Goal: Task Accomplishment & Management: Use online tool/utility

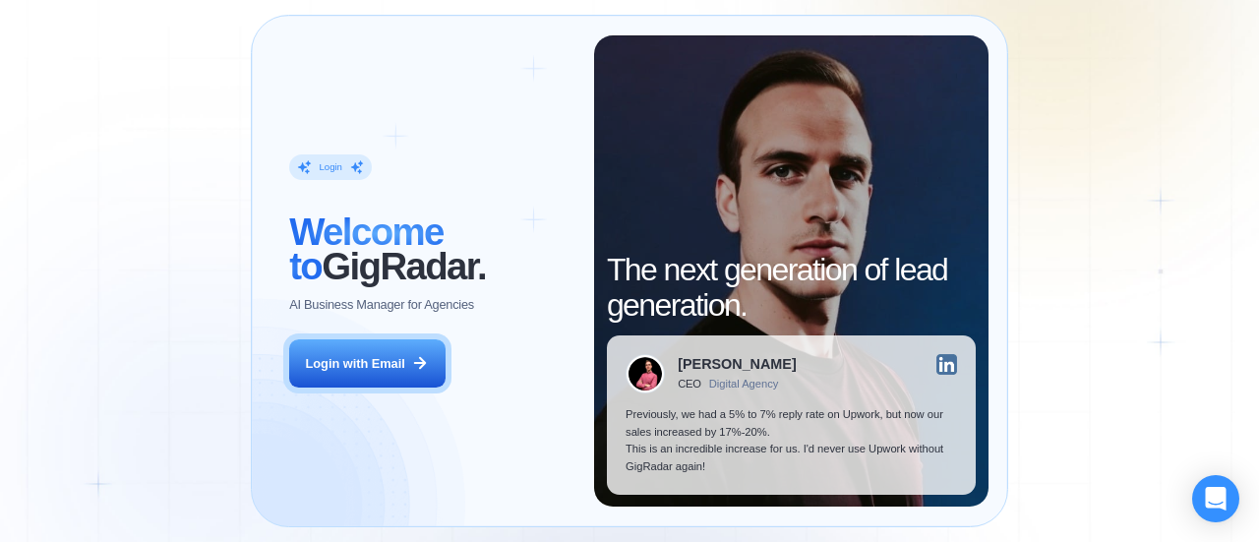
click at [289, 339] on button "Login with Email" at bounding box center [366, 363] width 155 height 49
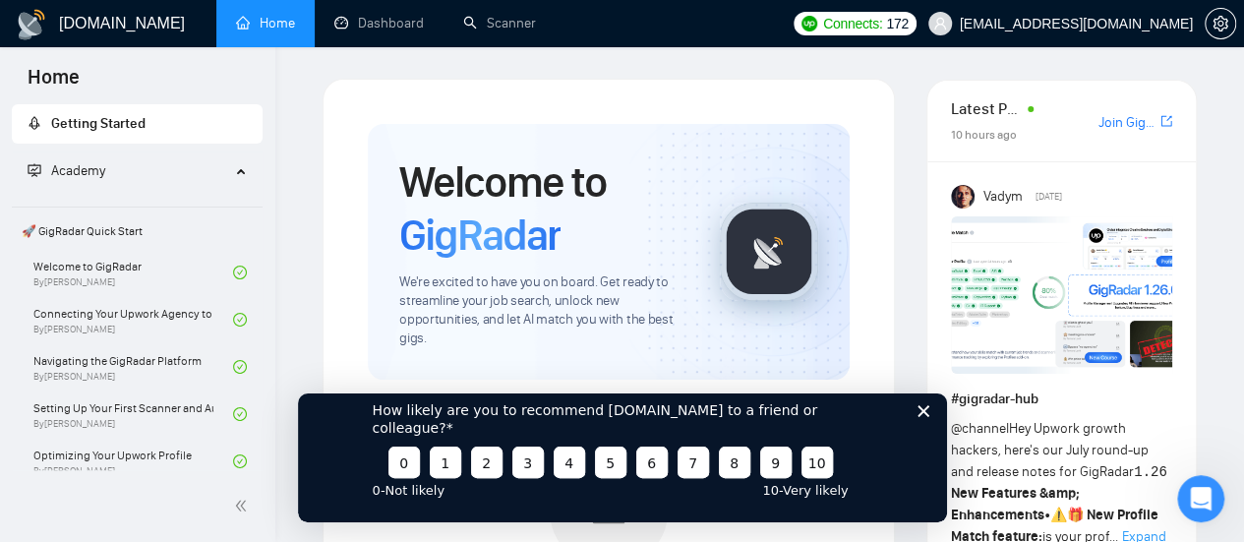
click at [931, 424] on div "How likely are you to recommend [DOMAIN_NAME] to a friend or colleague? 0 1 2 3…" at bounding box center [621, 448] width 649 height 147
click at [920, 416] on icon "Close survey" at bounding box center [923, 410] width 12 height 12
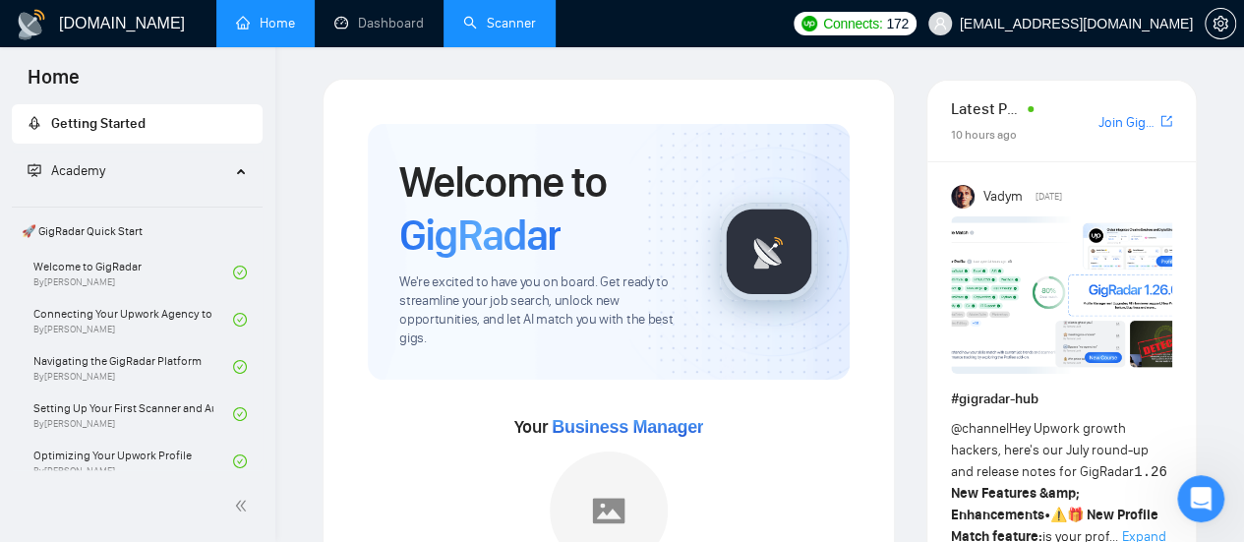
click at [500, 31] on link "Scanner" at bounding box center [499, 23] width 73 height 17
